Goal: Information Seeking & Learning: Learn about a topic

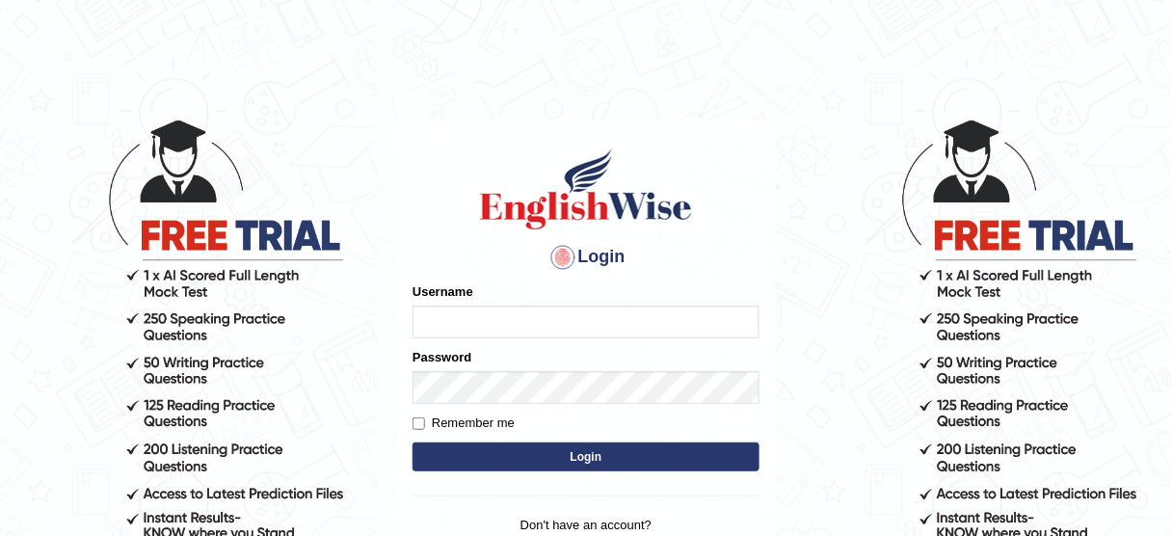
type input "Ravivinoth93"
click at [657, 450] on button "Login" at bounding box center [585, 456] width 347 height 29
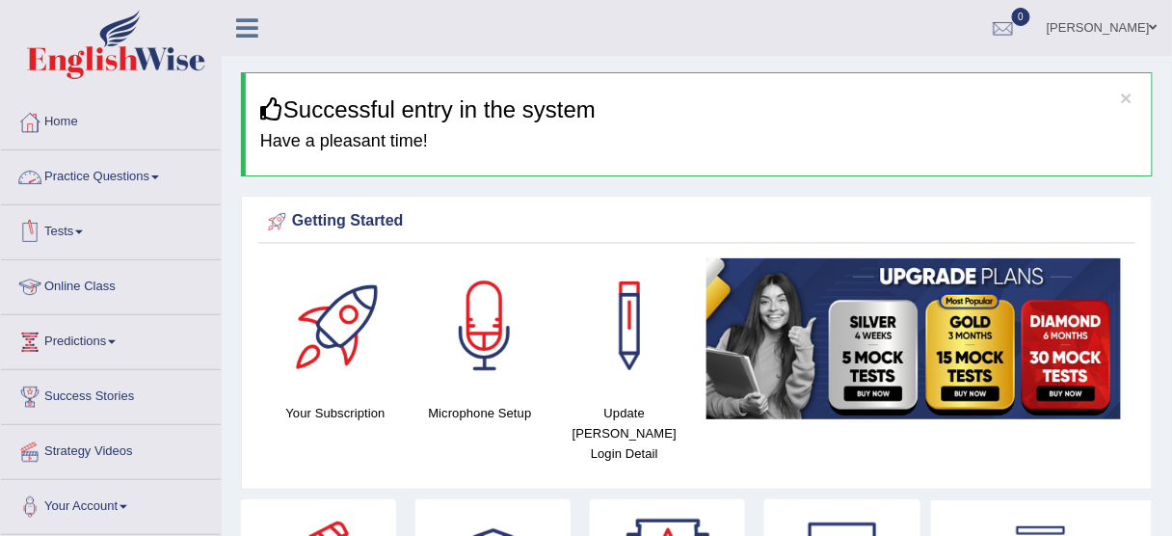
click at [139, 162] on link "Practice Questions" at bounding box center [111, 174] width 220 height 48
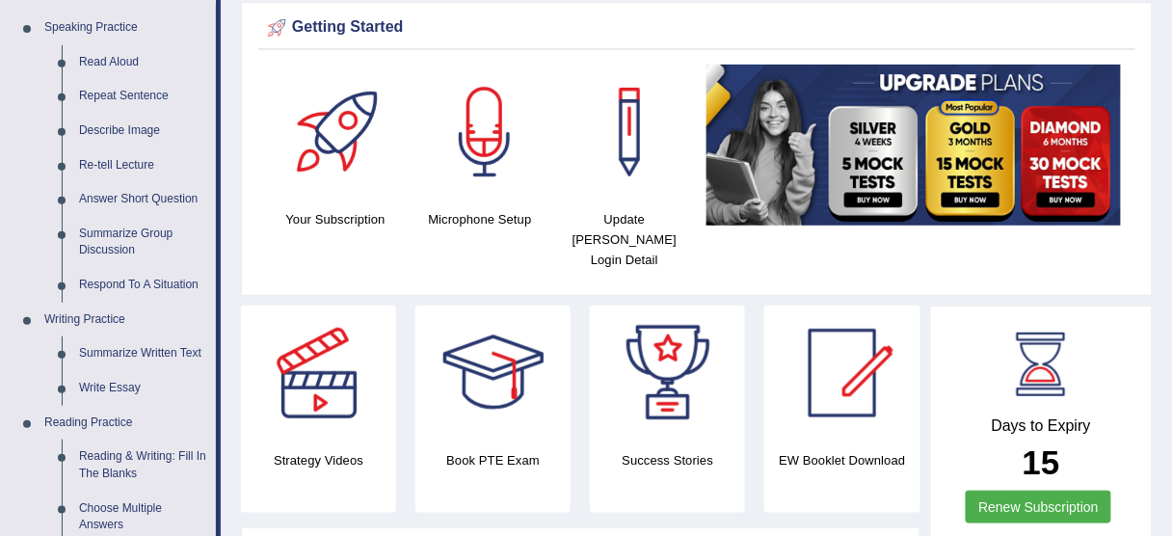
scroll to position [166, 0]
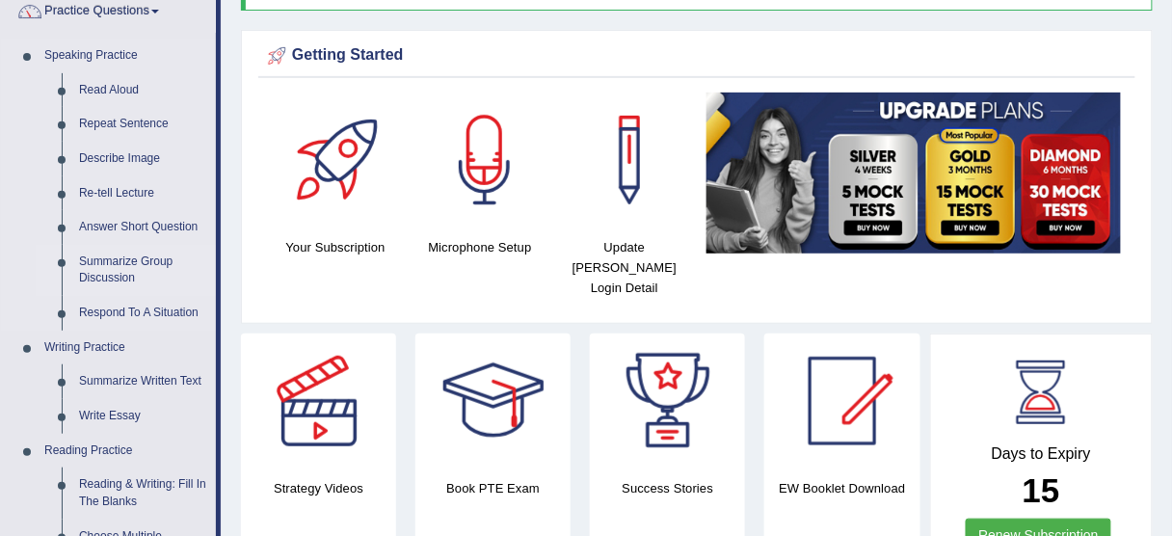
click at [118, 263] on link "Summarize Group Discussion" at bounding box center [143, 270] width 146 height 51
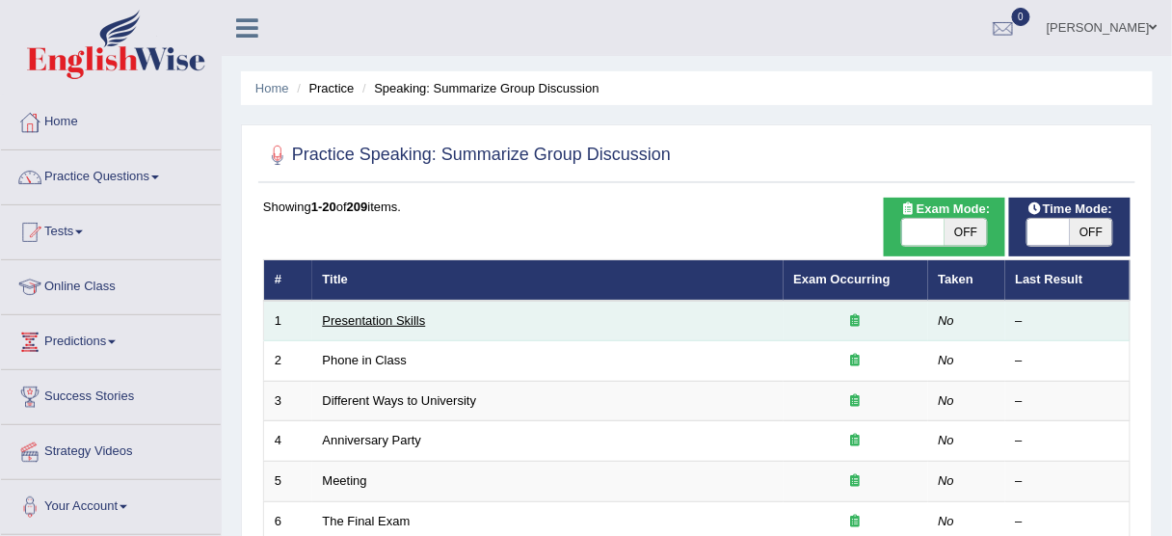
click at [396, 313] on link "Presentation Skills" at bounding box center [374, 320] width 103 height 14
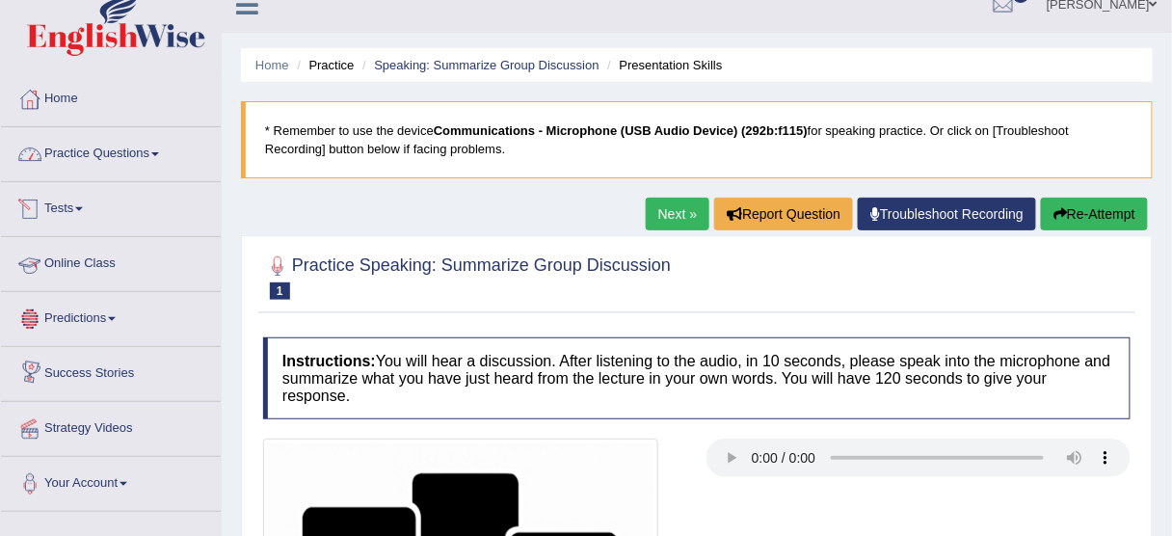
scroll to position [22, 0]
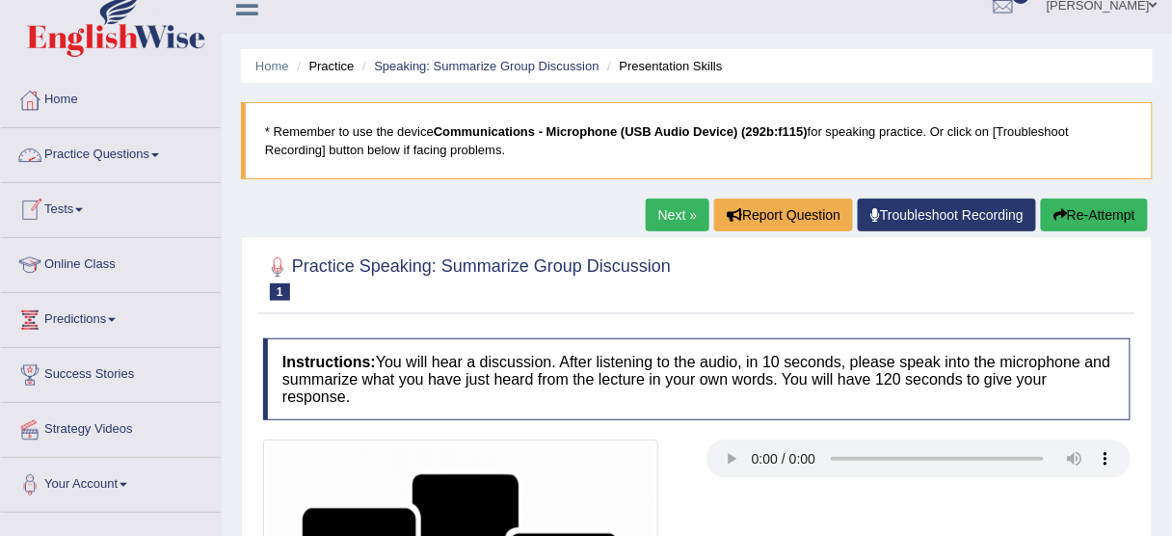
click at [143, 138] on link "Practice Questions" at bounding box center [111, 152] width 220 height 48
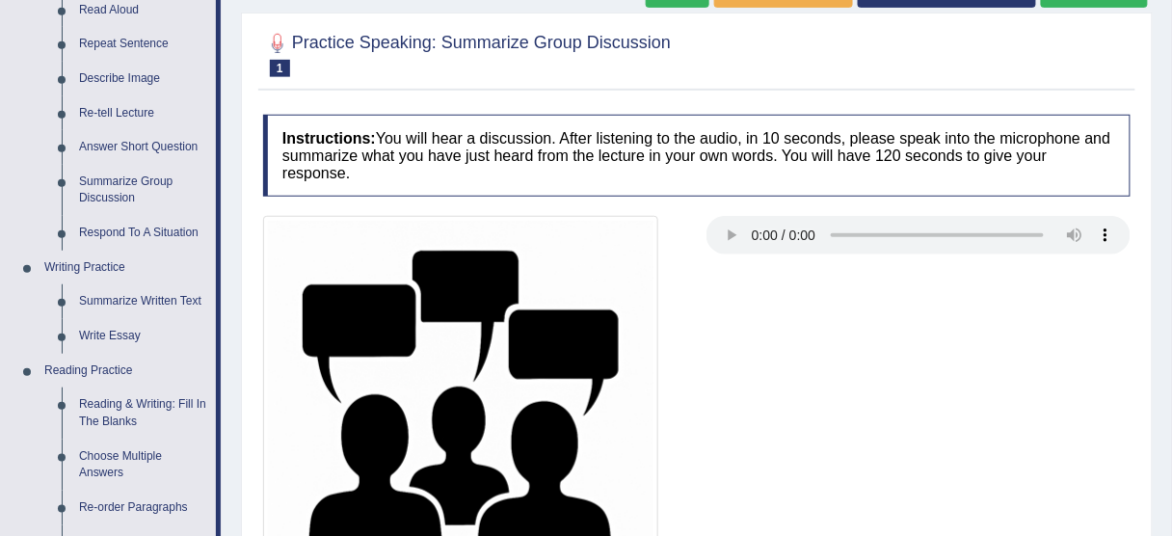
scroll to position [250, 0]
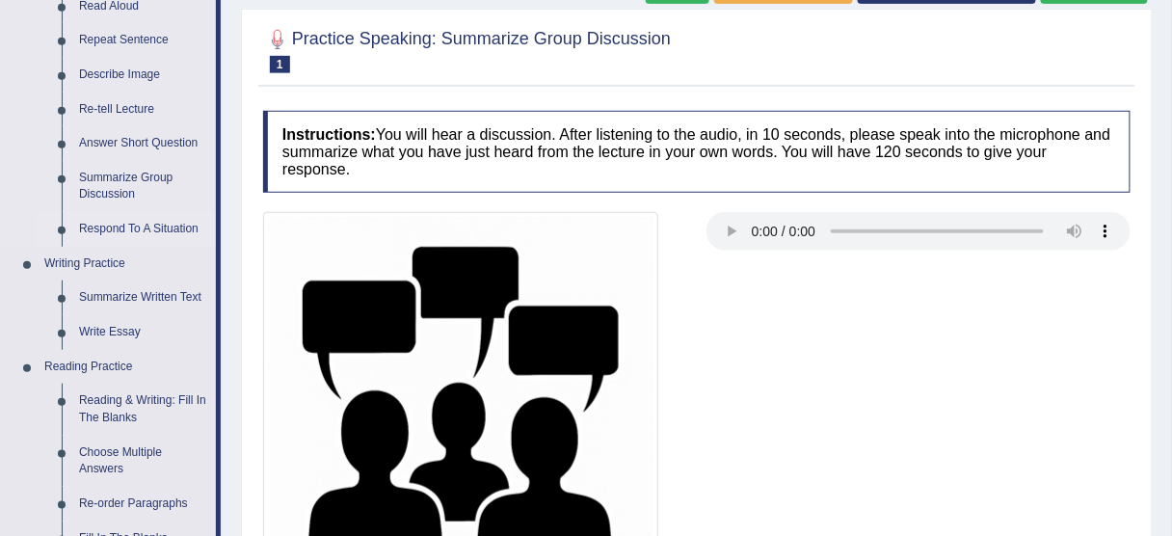
click at [173, 223] on link "Respond To A Situation" at bounding box center [143, 229] width 146 height 35
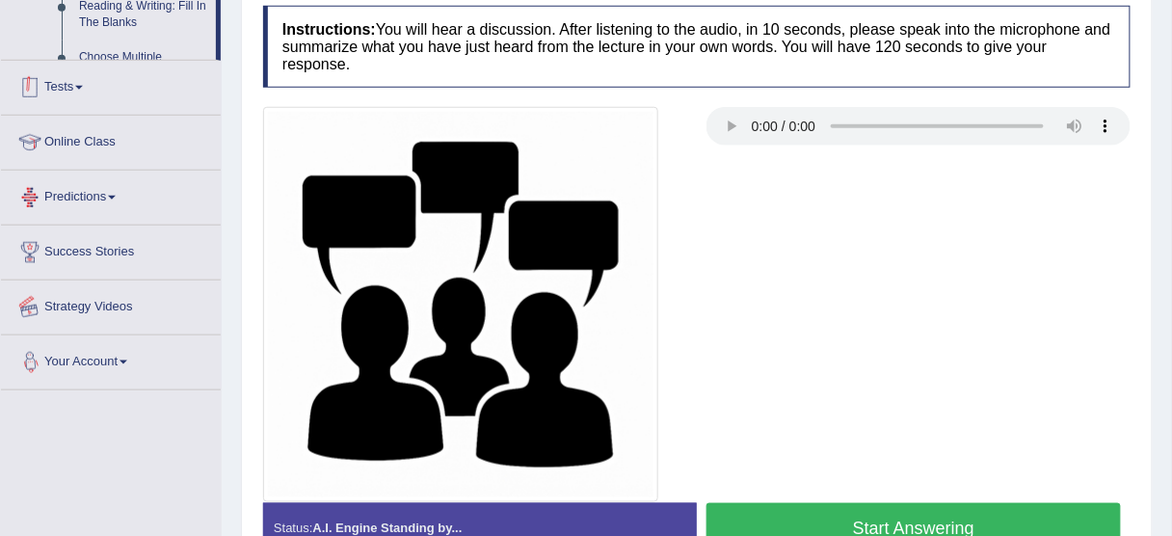
scroll to position [476, 0]
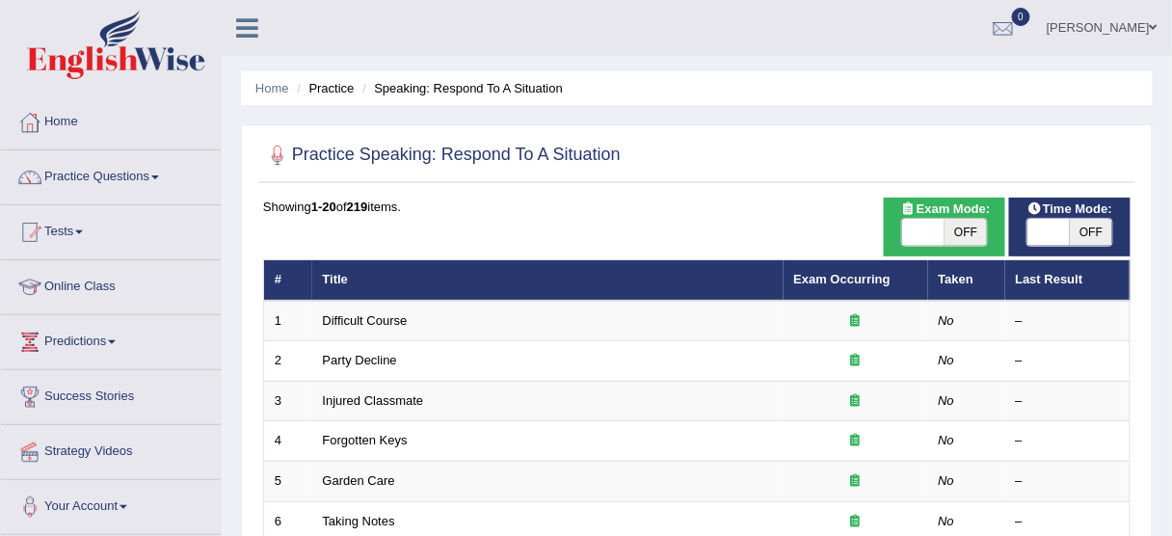
click at [388, 316] on link "Difficult Course" at bounding box center [365, 320] width 85 height 14
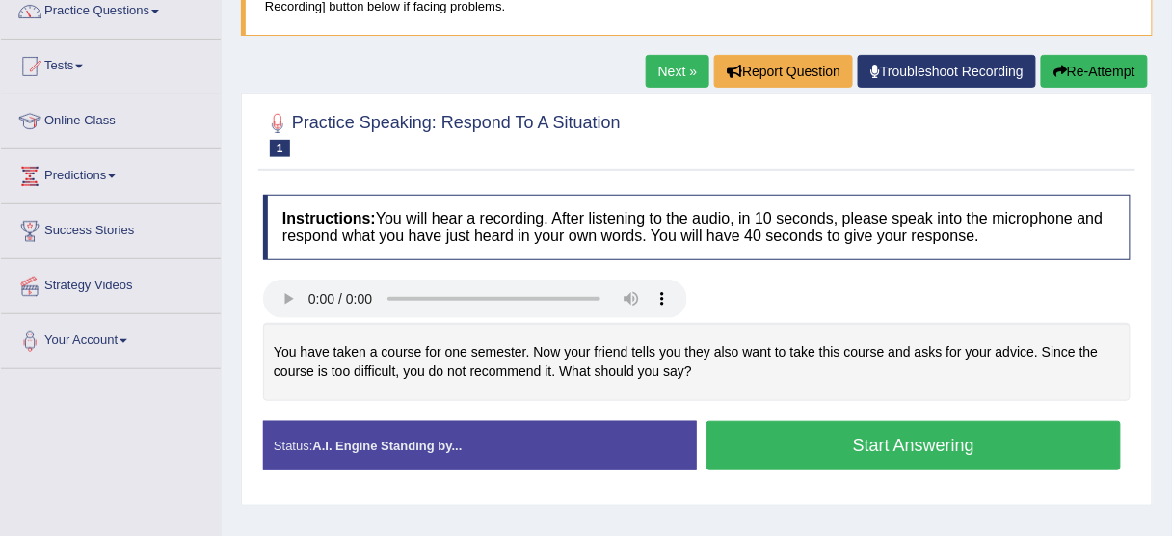
scroll to position [165, 0]
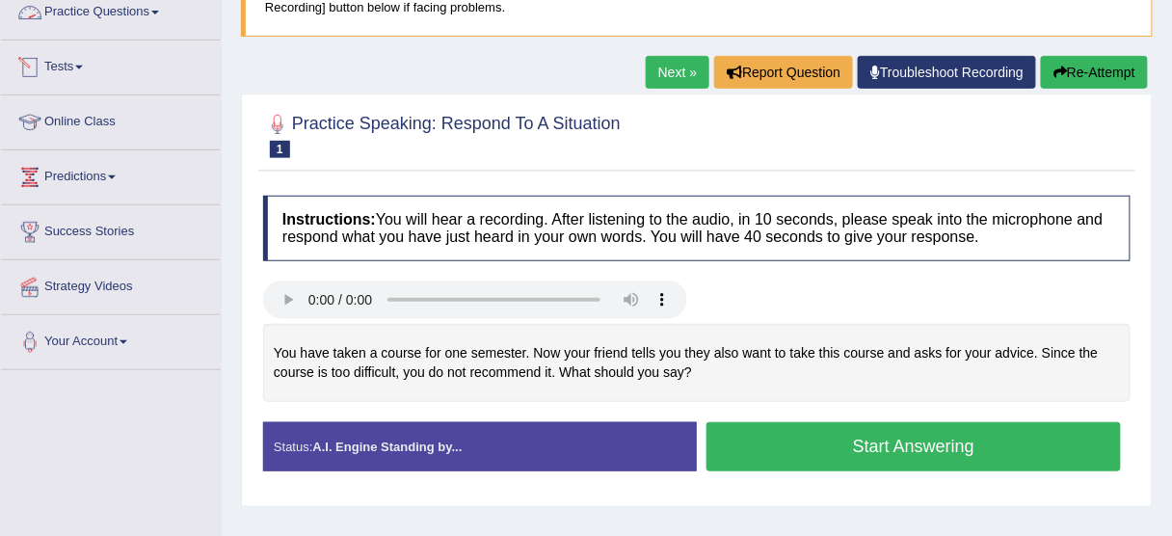
click at [137, 17] on link "Practice Questions" at bounding box center [111, 10] width 220 height 48
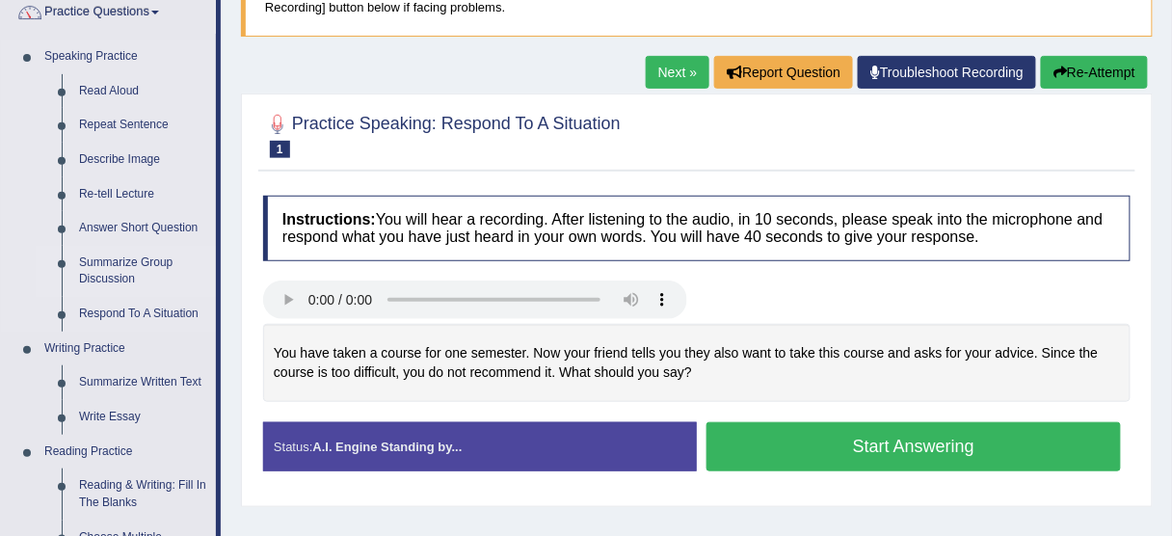
click at [118, 272] on link "Summarize Group Discussion" at bounding box center [143, 271] width 146 height 51
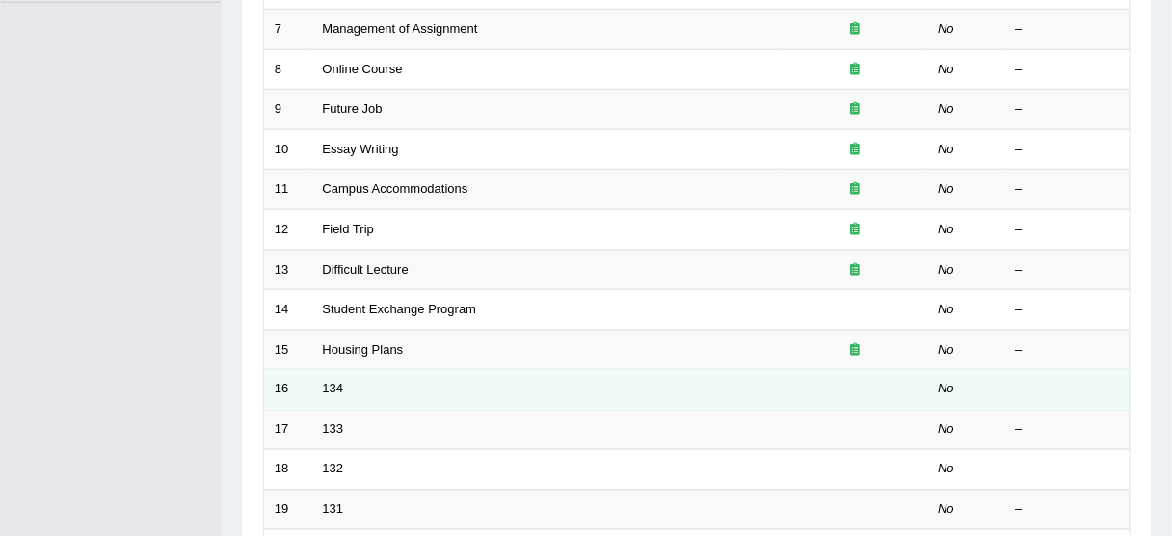
scroll to position [533, 0]
click at [339, 381] on link "134" at bounding box center [333, 388] width 21 height 14
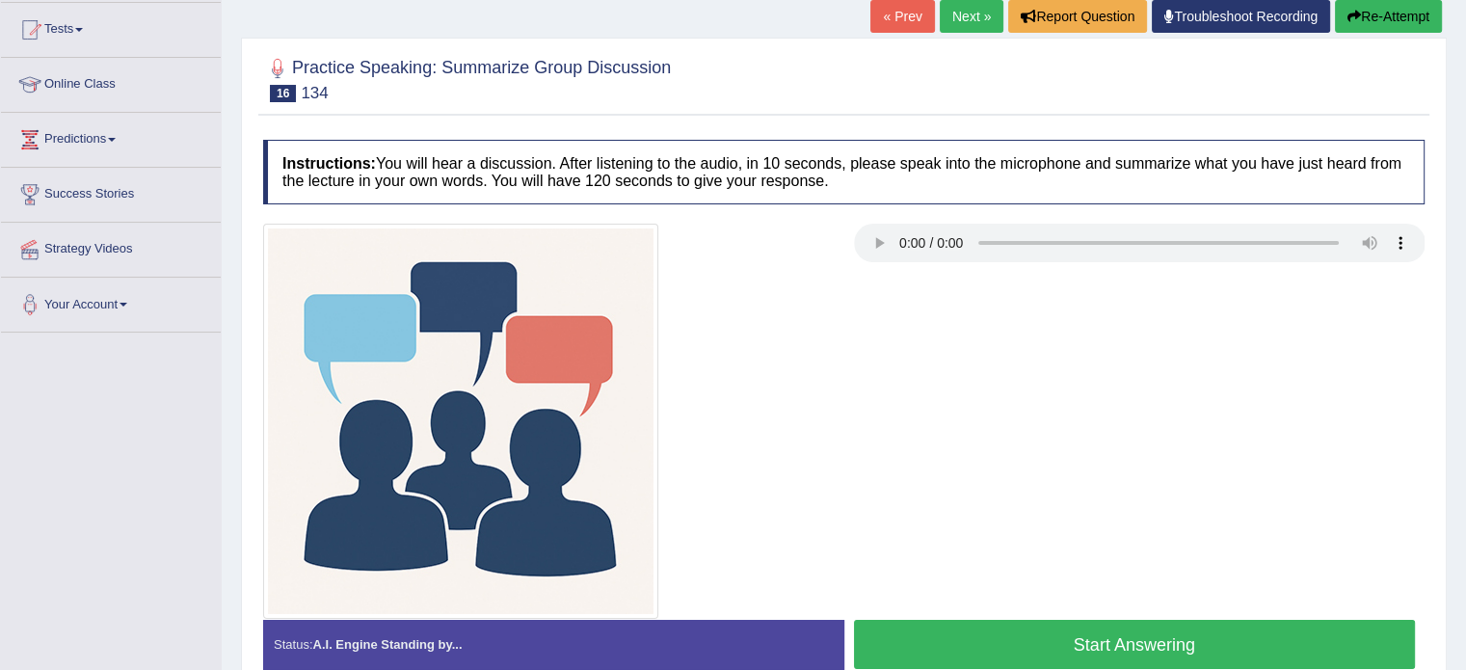
scroll to position [189, 0]
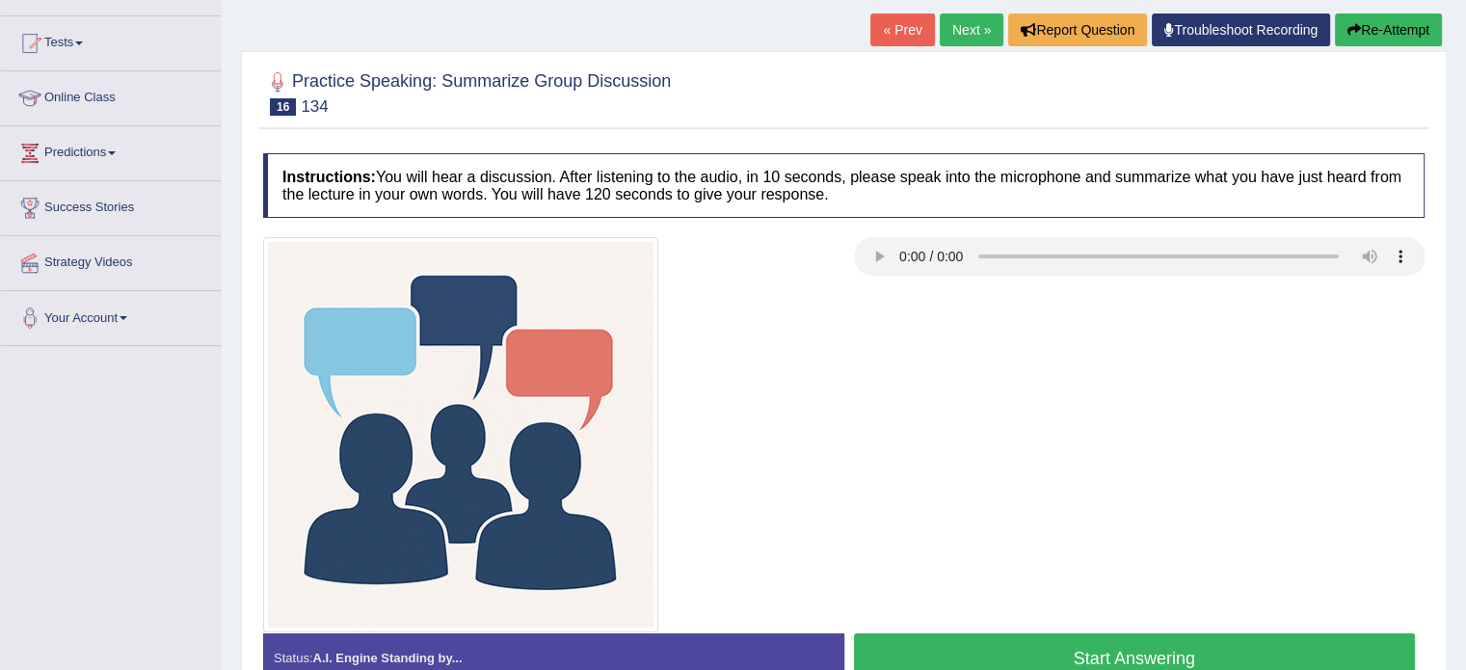
click at [872, 30] on link "« Prev" at bounding box center [902, 29] width 64 height 33
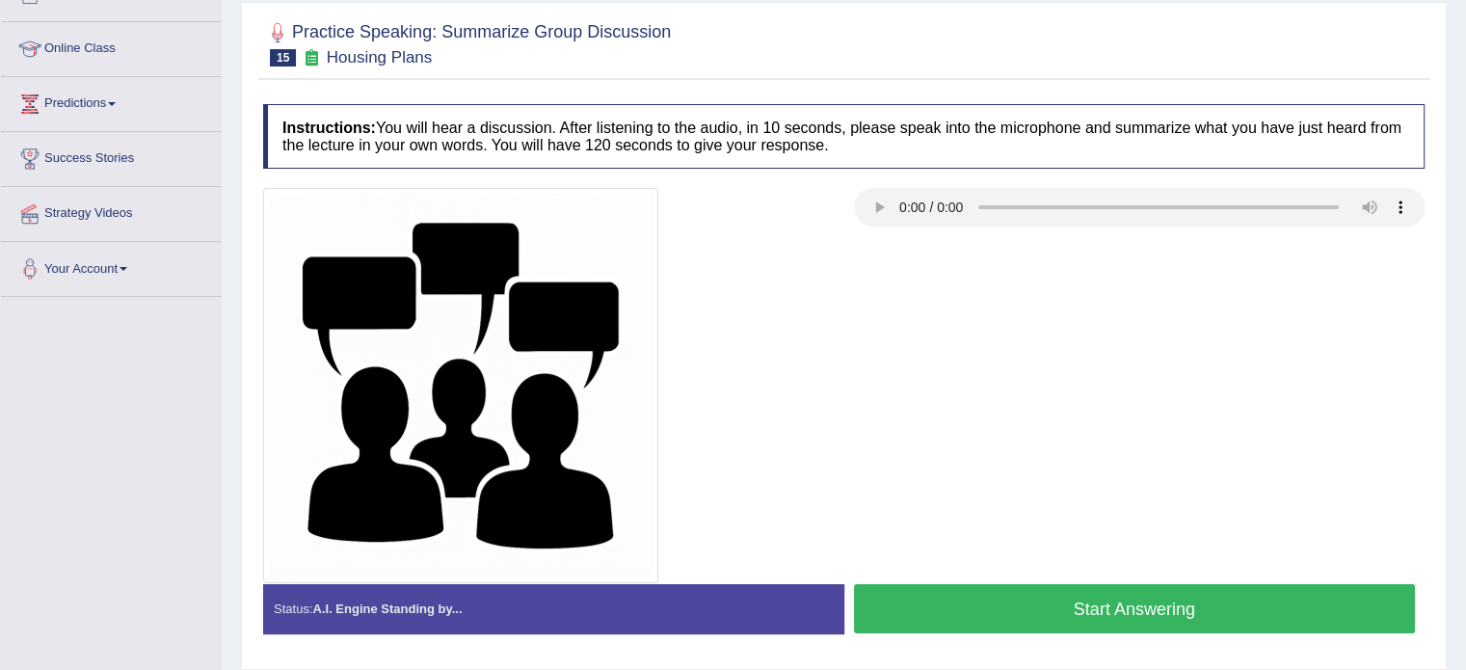
click at [1049, 601] on button "Start Answering" at bounding box center [1135, 608] width 562 height 49
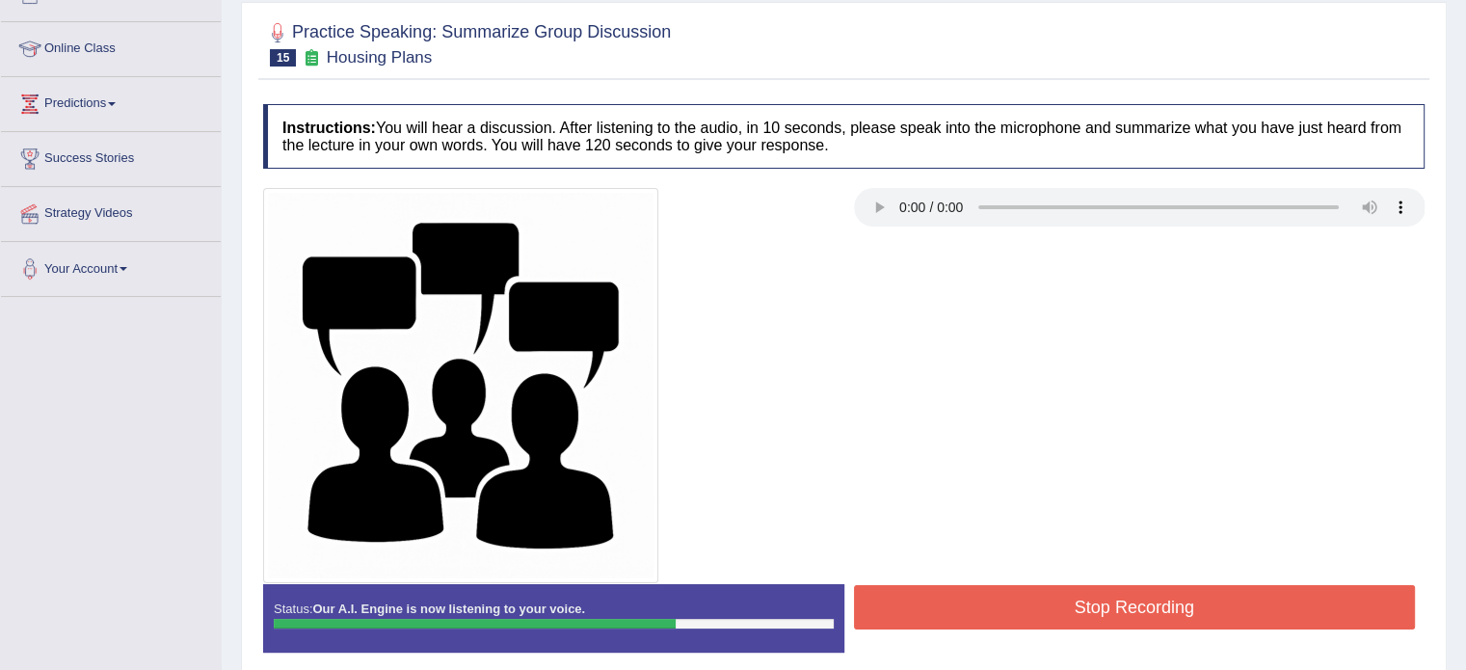
click at [1049, 601] on button "Stop Recording" at bounding box center [1135, 607] width 562 height 44
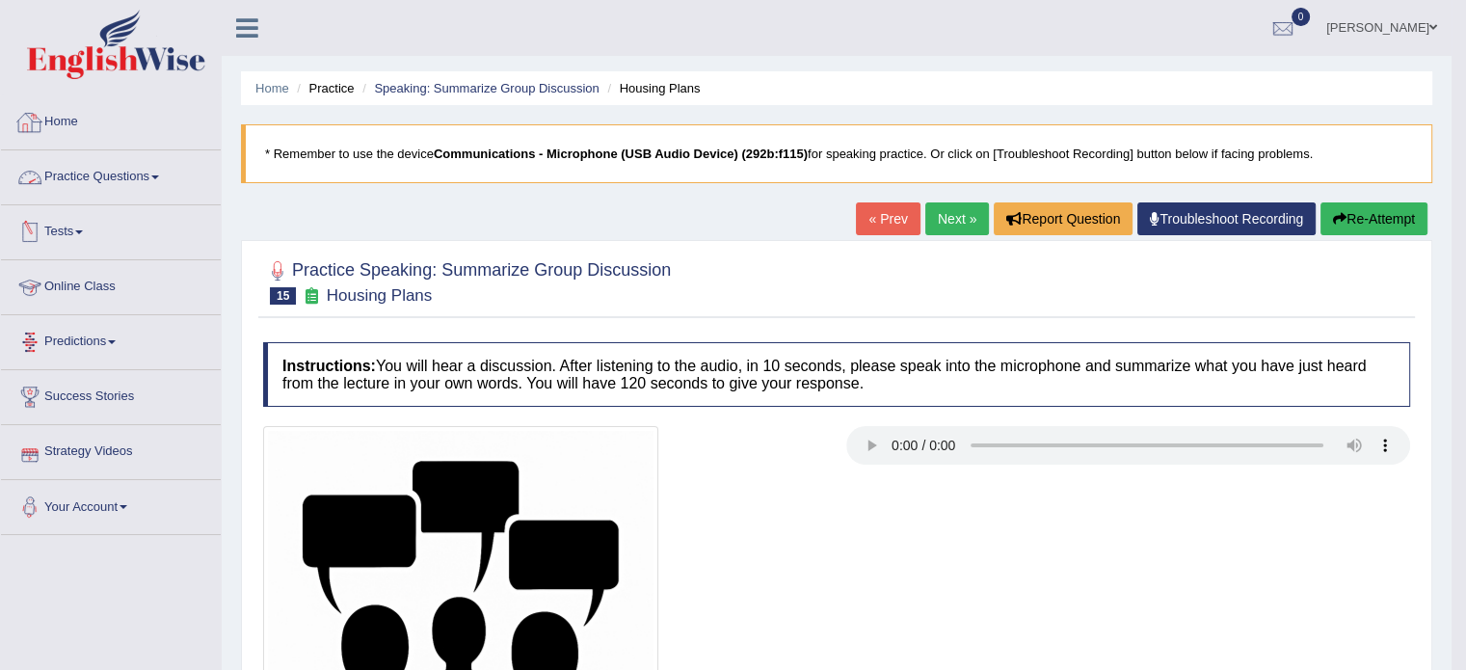
click at [146, 192] on link "Practice Questions" at bounding box center [111, 174] width 220 height 48
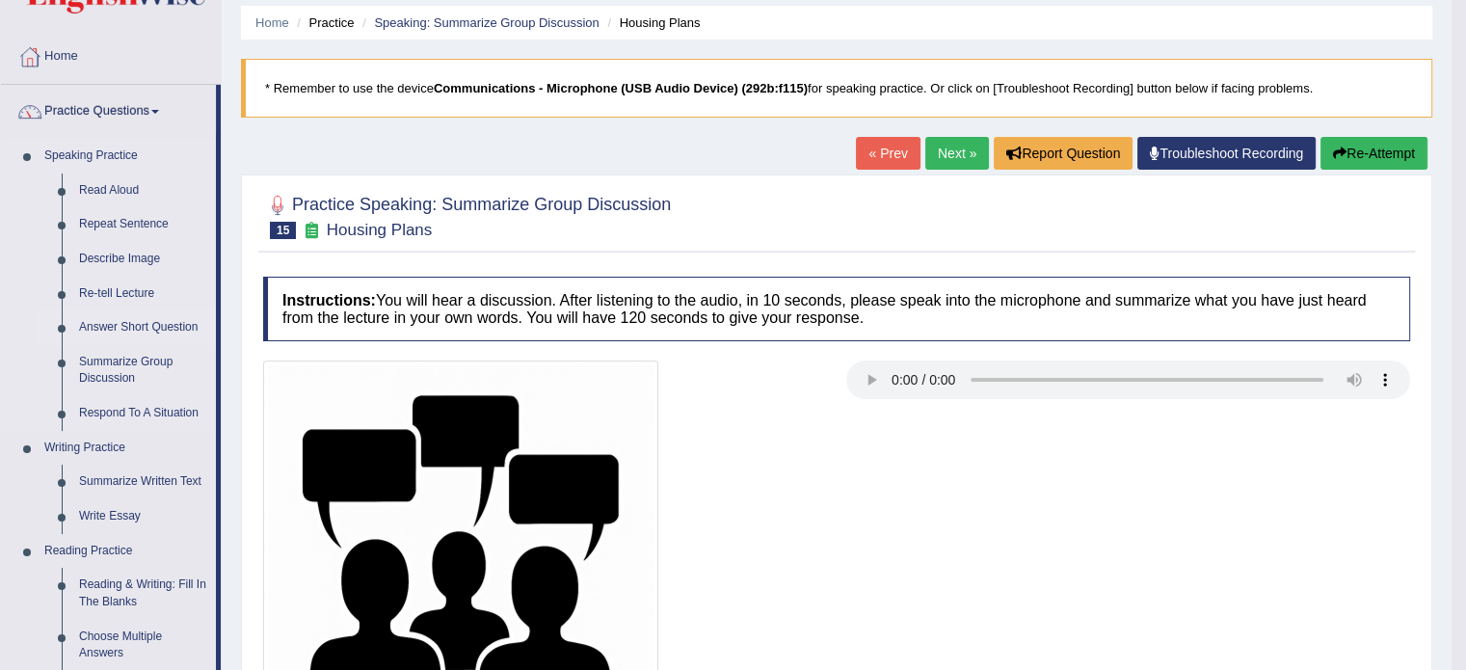
scroll to position [62, 0]
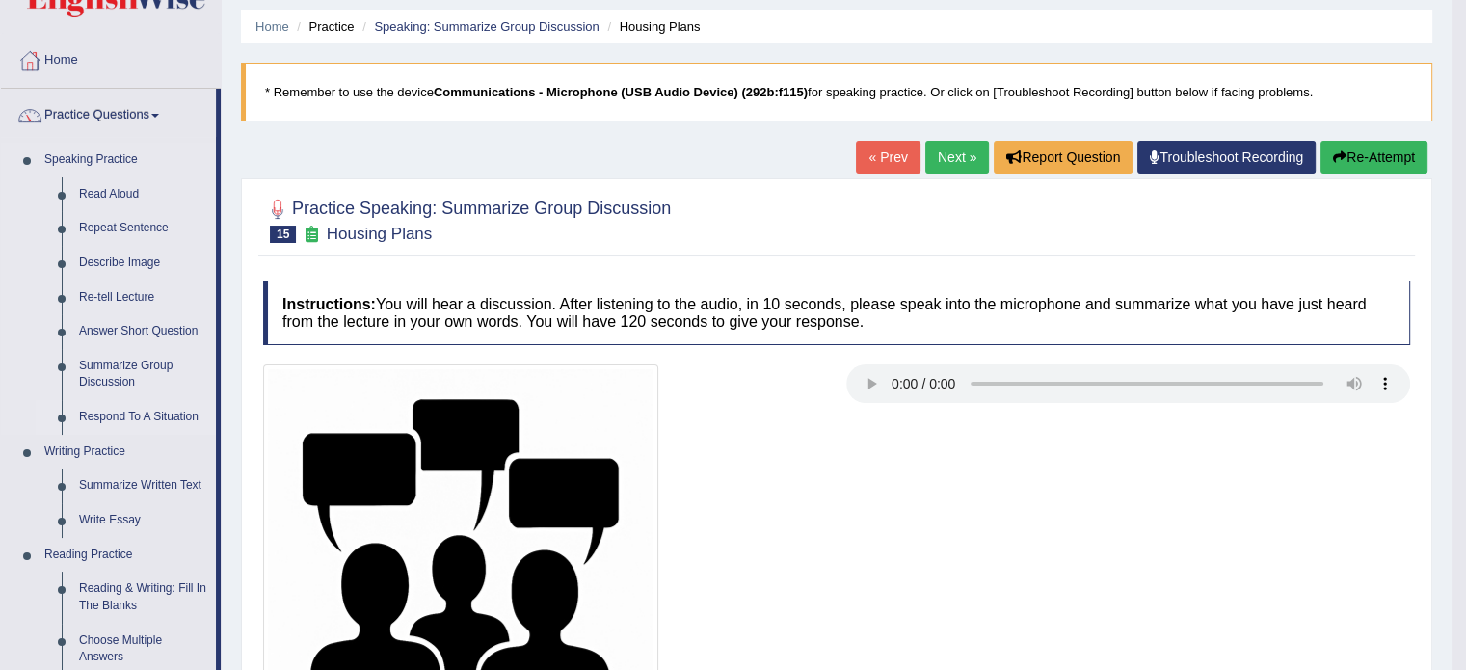
click at [167, 416] on link "Respond To A Situation" at bounding box center [143, 417] width 146 height 35
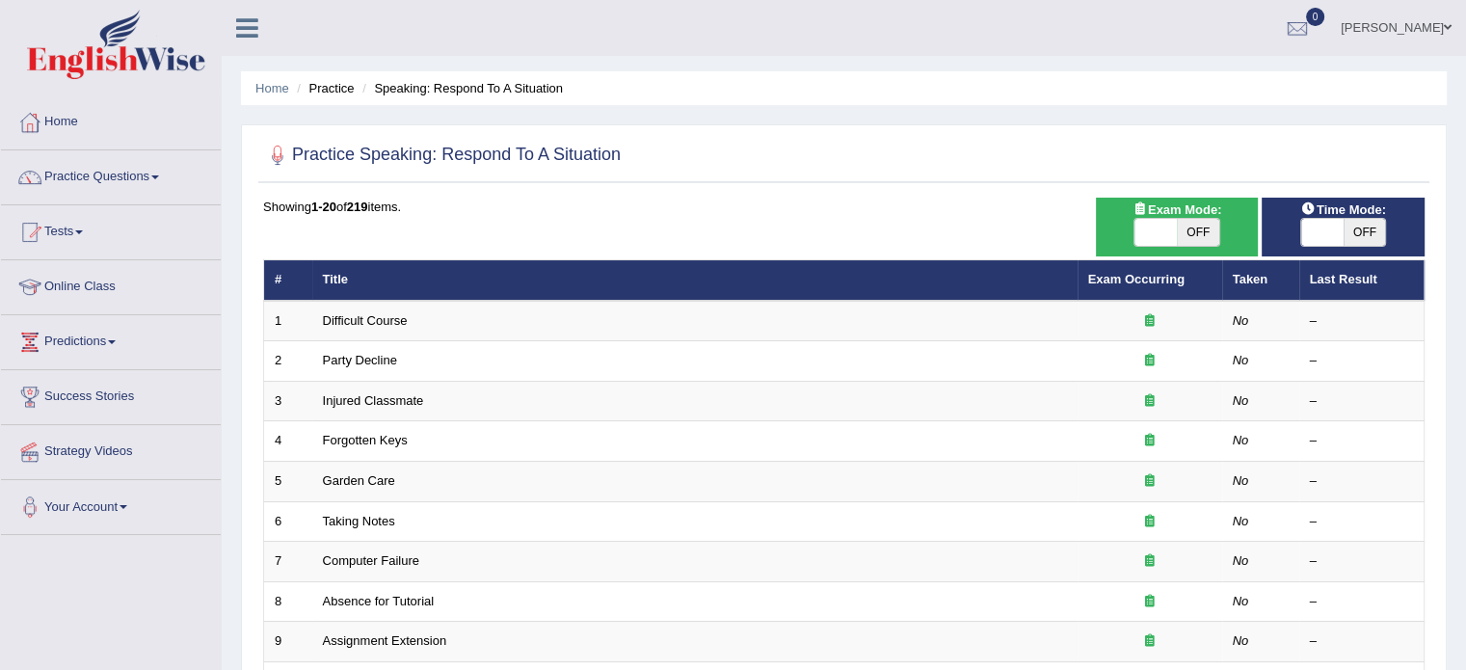
click at [337, 324] on link "Difficult Course" at bounding box center [365, 320] width 85 height 14
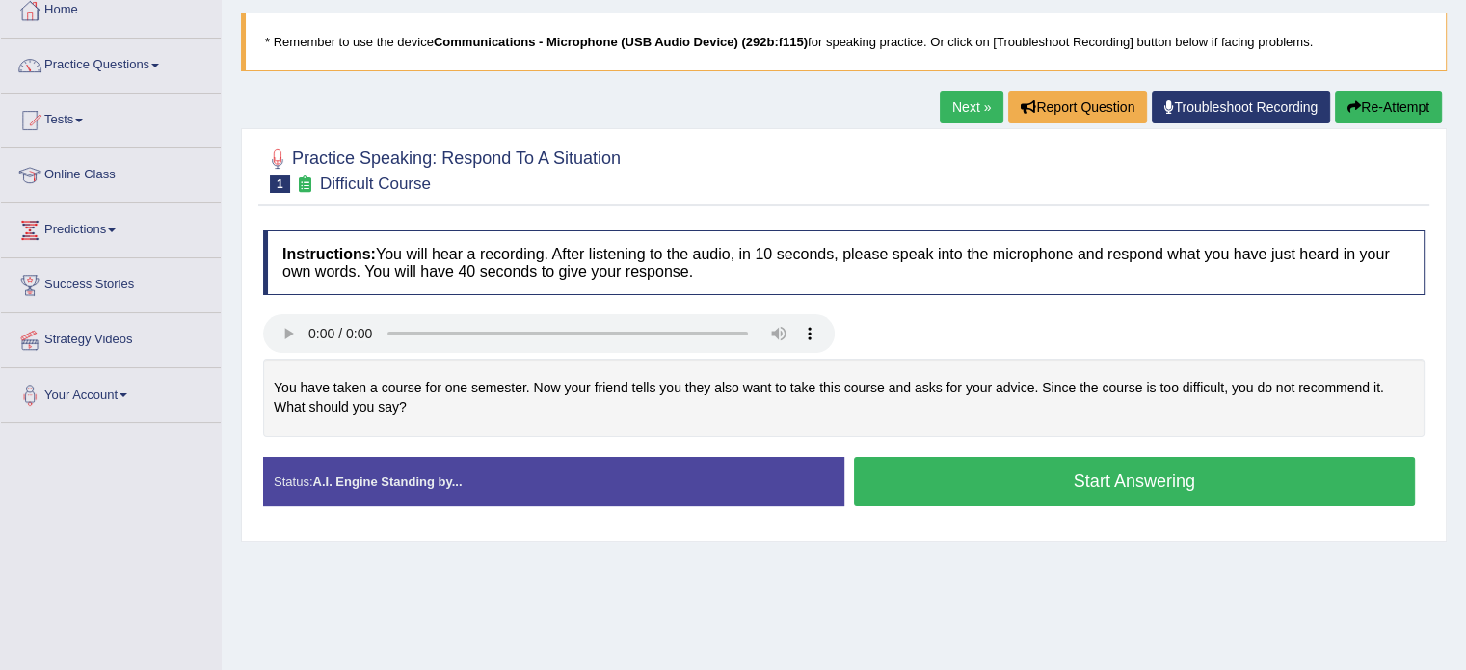
click at [942, 115] on link "Next »" at bounding box center [972, 107] width 64 height 33
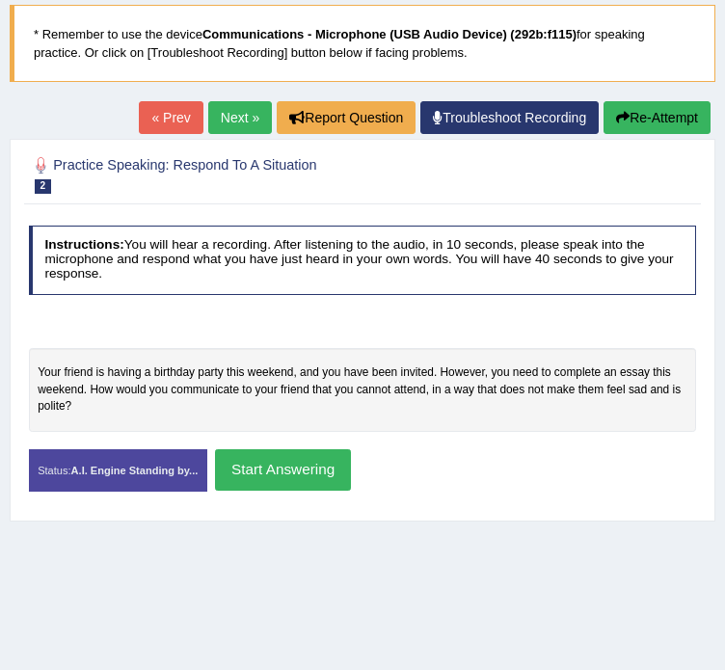
scroll to position [119, 0]
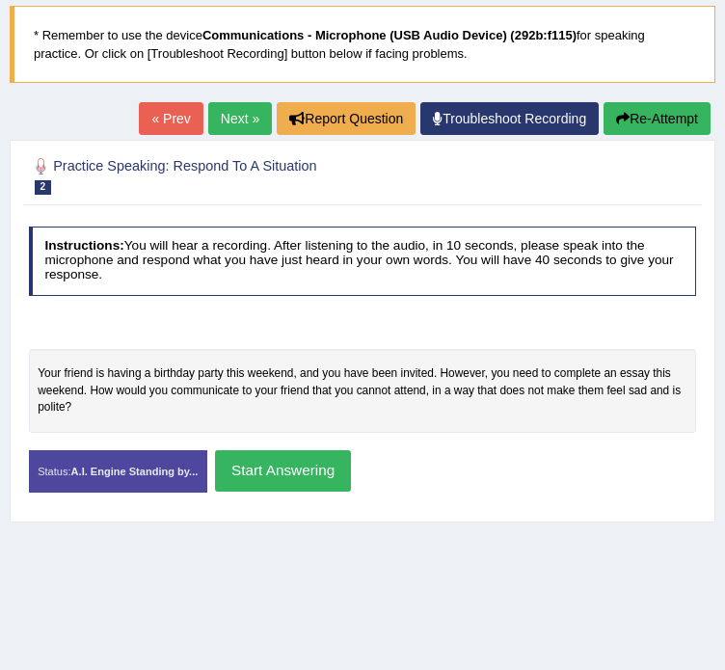
click at [361, 60] on blockquote "* Remember to use the device Communications - Microphone (USB Audio Device) (29…" at bounding box center [362, 44] width 705 height 77
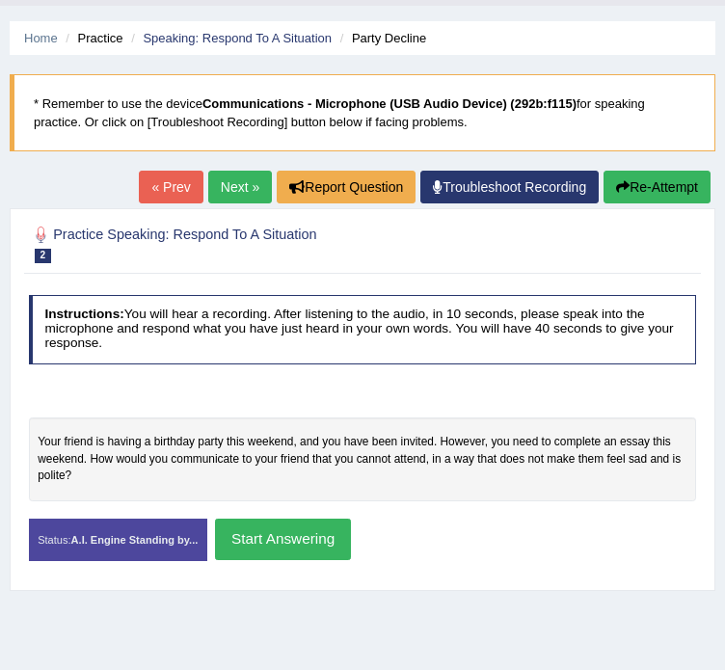
scroll to position [108, 0]
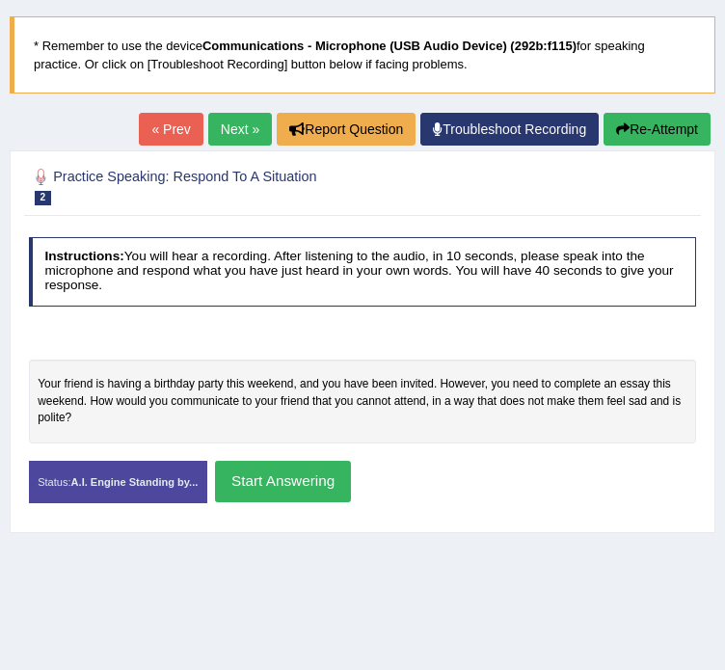
click at [361, 60] on blockquote "* Remember to use the device Communications - Microphone (USB Audio Device) (29…" at bounding box center [362, 54] width 705 height 77
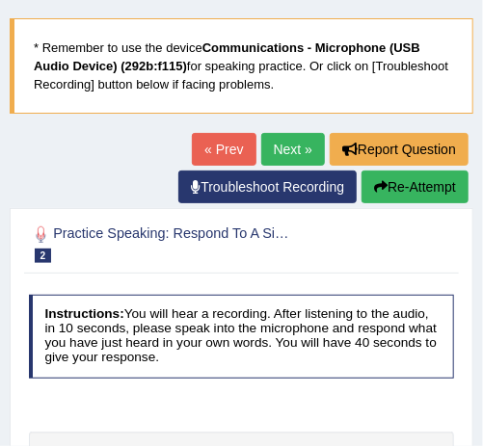
scroll to position [106, 0]
click at [293, 136] on link "Next »" at bounding box center [293, 149] width 64 height 33
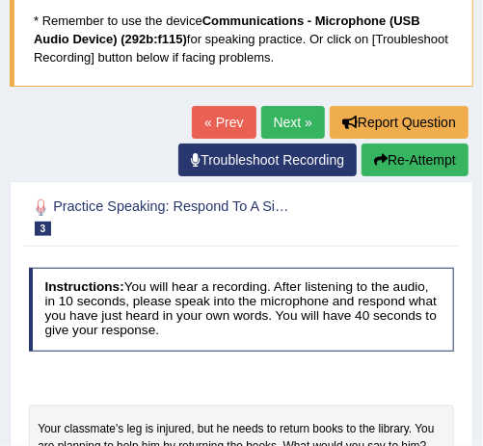
scroll to position [132, 0]
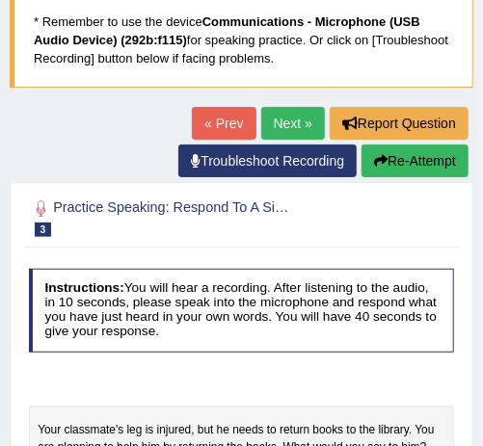
click at [288, 119] on link "Next »" at bounding box center [293, 123] width 64 height 33
